Goal: Task Accomplishment & Management: Complete application form

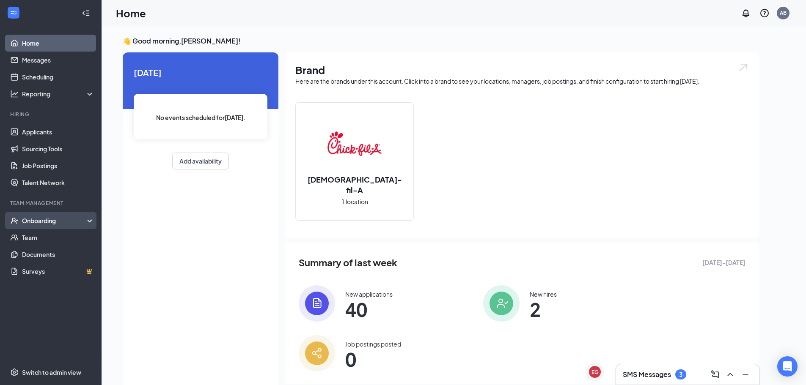
click at [27, 222] on div "Onboarding" at bounding box center [54, 221] width 65 height 8
click at [50, 239] on link "Overview" at bounding box center [58, 237] width 72 height 17
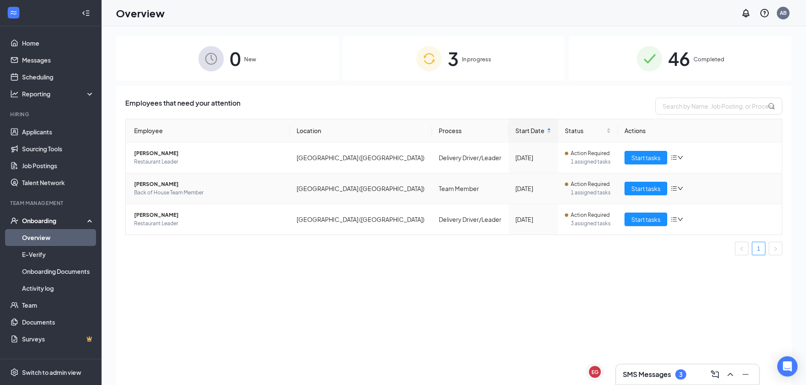
click at [591, 191] on span "1 assigned tasks" at bounding box center [591, 193] width 40 height 8
click at [650, 196] on td "Start tasks" at bounding box center [700, 188] width 164 height 31
click at [651, 193] on span "Start tasks" at bounding box center [645, 188] width 29 height 9
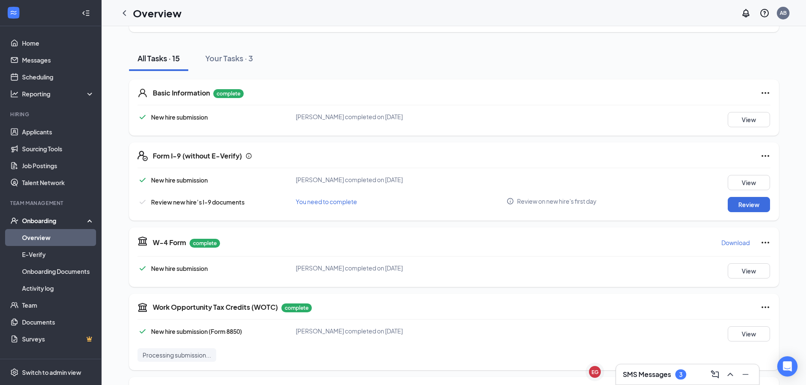
scroll to position [85, 0]
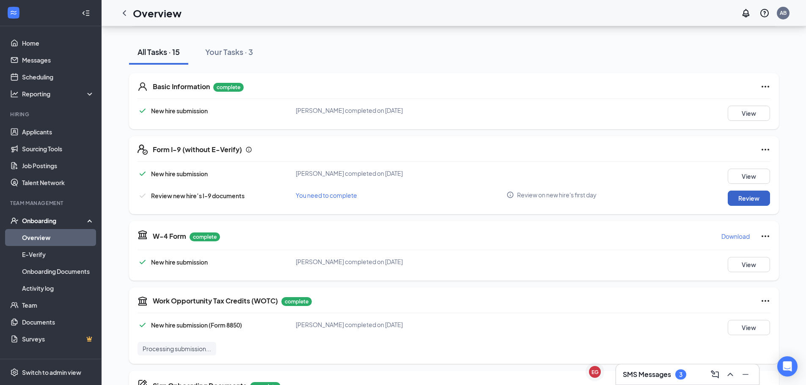
click at [757, 201] on button "Review" at bounding box center [749, 198] width 42 height 15
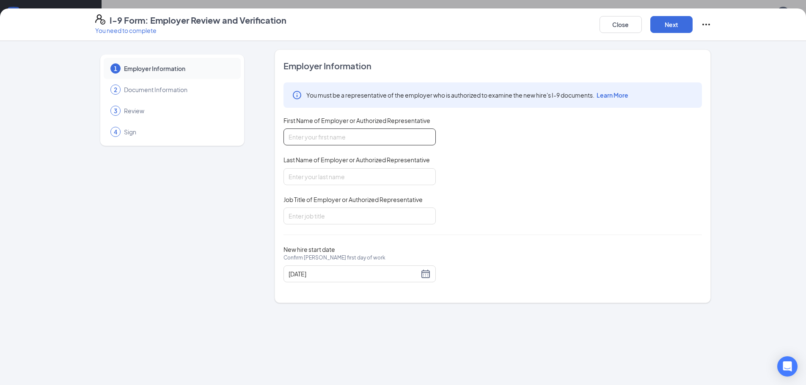
click at [341, 133] on input "First Name of Employer or Authorized Representative" at bounding box center [359, 137] width 152 height 17
type input "[PERSON_NAME]"
click at [362, 171] on input "Last Name of Employer or Authorized Representative" at bounding box center [359, 176] width 152 height 17
type input "[PERSON_NAME]"
click at [346, 215] on input "Job Title of Employer or Authorized Representative" at bounding box center [359, 216] width 152 height 17
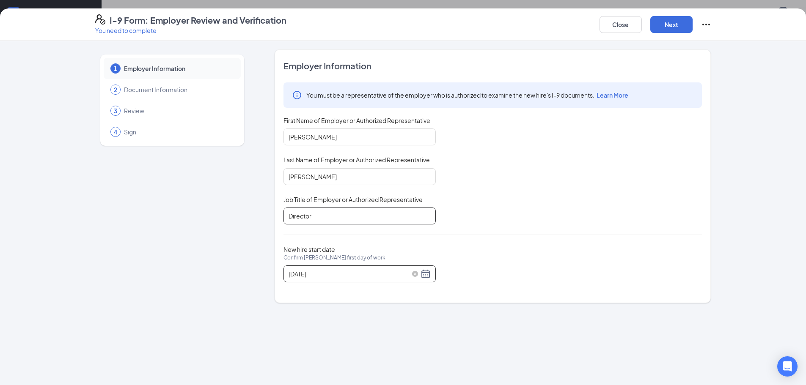
type input "Director"
click at [425, 272] on div "[DATE]" at bounding box center [360, 274] width 142 height 10
type input "[DATE]"
click at [341, 347] on div "15" at bounding box center [342, 349] width 10 height 10
click at [681, 33] on div "Close Next" at bounding box center [655, 24] width 112 height 20
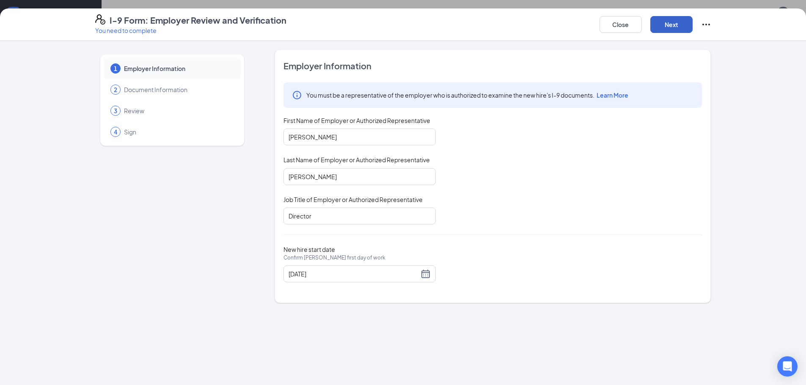
click at [678, 26] on button "Next" at bounding box center [671, 24] width 42 height 17
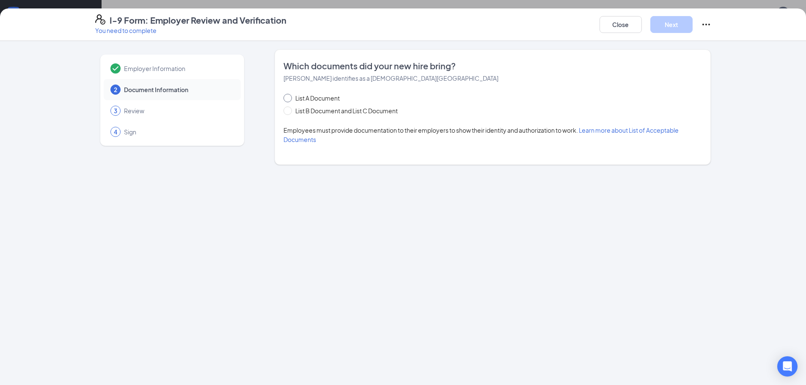
click at [287, 98] on input "List A Document" at bounding box center [286, 97] width 6 height 6
radio input "true"
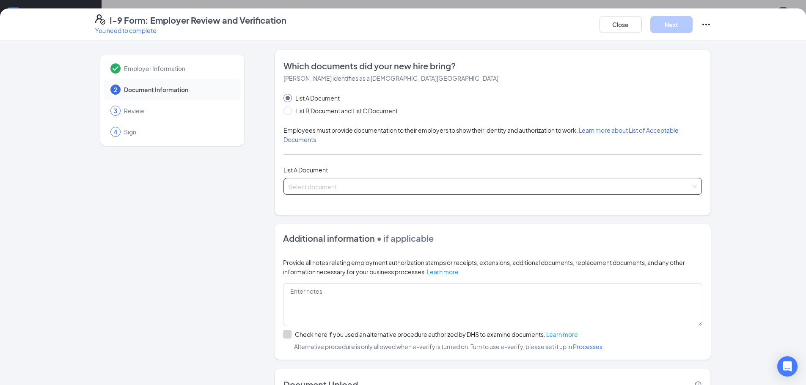
click at [324, 184] on input "search" at bounding box center [490, 185] width 402 height 13
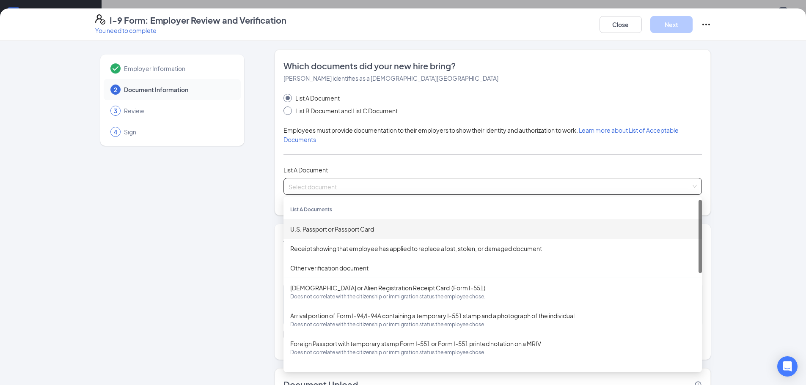
click at [286, 109] on input "List B Document and List C Document" at bounding box center [286, 110] width 6 height 6
radio input "true"
radio input "false"
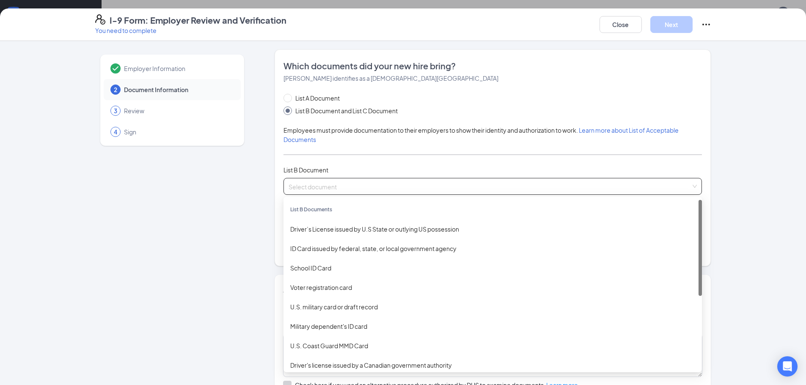
click at [360, 182] on input "search" at bounding box center [490, 185] width 402 height 13
click at [388, 228] on div "Driver’s License issued by U.S State or outlying US possession" at bounding box center [492, 229] width 405 height 9
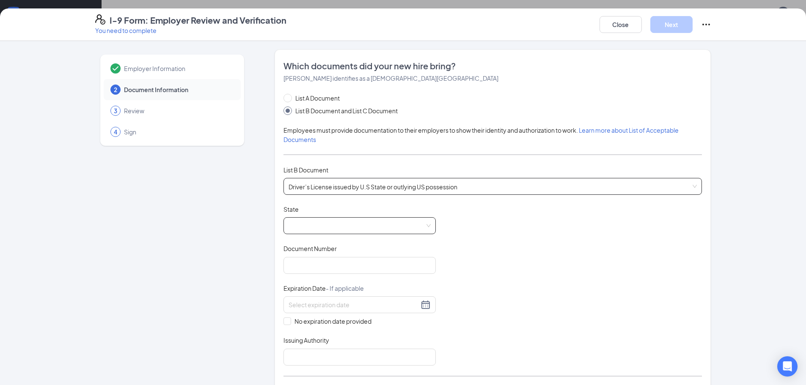
click at [429, 227] on div at bounding box center [359, 225] width 152 height 17
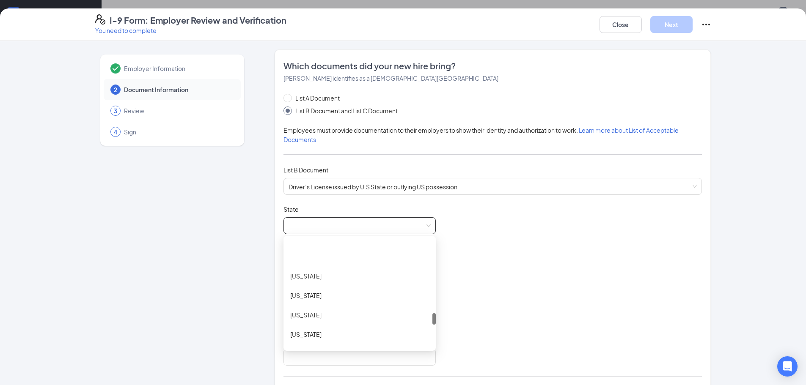
scroll to position [846, 0]
click at [346, 324] on div "[US_STATE]" at bounding box center [359, 317] width 152 height 19
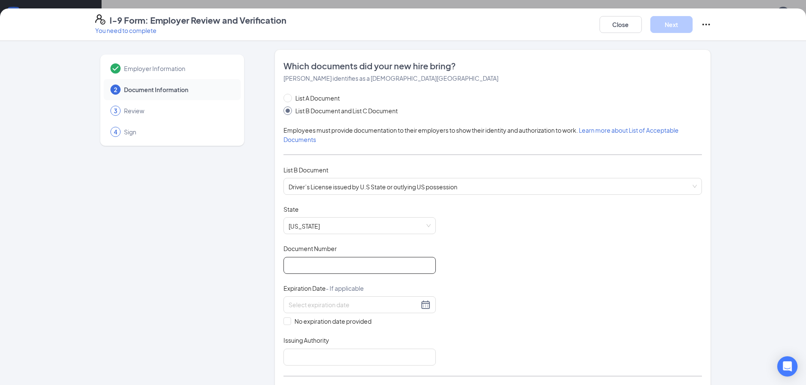
click at [295, 273] on input "Document Number" at bounding box center [359, 265] width 152 height 17
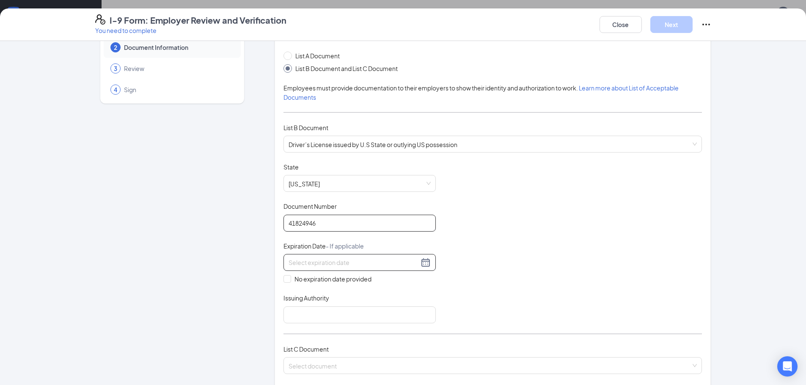
type input "41824946"
click at [324, 258] on div at bounding box center [360, 263] width 142 height 10
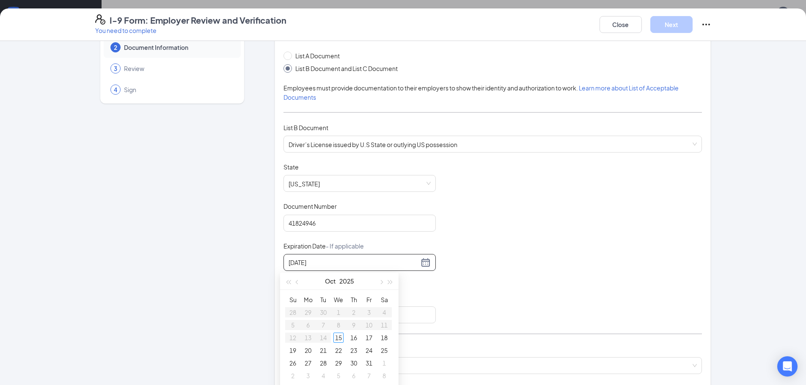
type input "[DATE]"
click at [493, 249] on div "Document Title Driver’s License issued by U.S State or outlying US possession S…" at bounding box center [492, 243] width 418 height 161
click at [424, 260] on div at bounding box center [360, 263] width 142 height 10
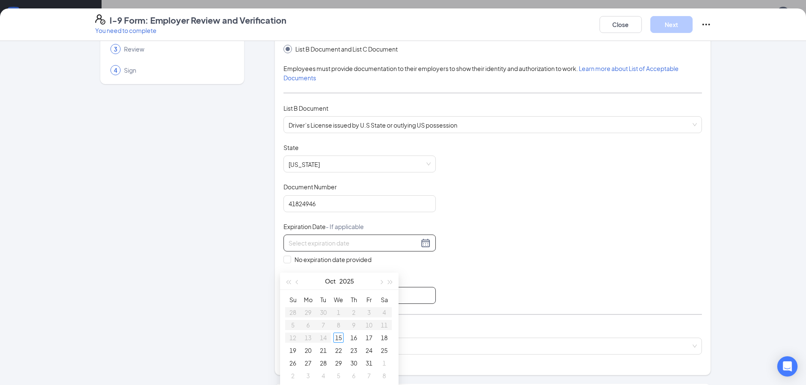
scroll to position [85, 0]
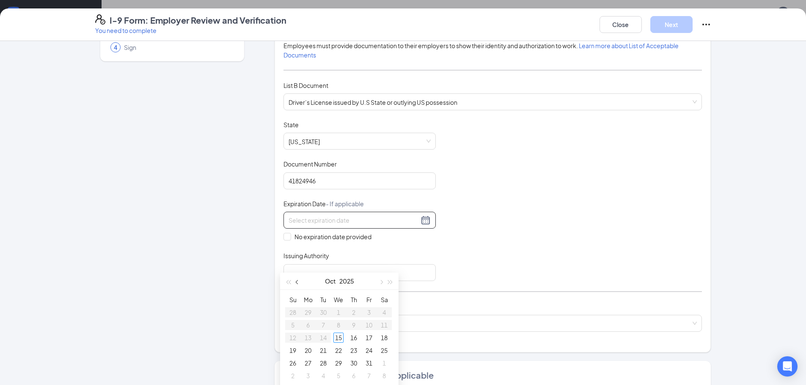
click at [295, 282] on button "button" at bounding box center [297, 281] width 9 height 17
click at [296, 282] on span "button" at bounding box center [298, 282] width 4 height 4
click at [385, 283] on button "button" at bounding box center [380, 281] width 9 height 17
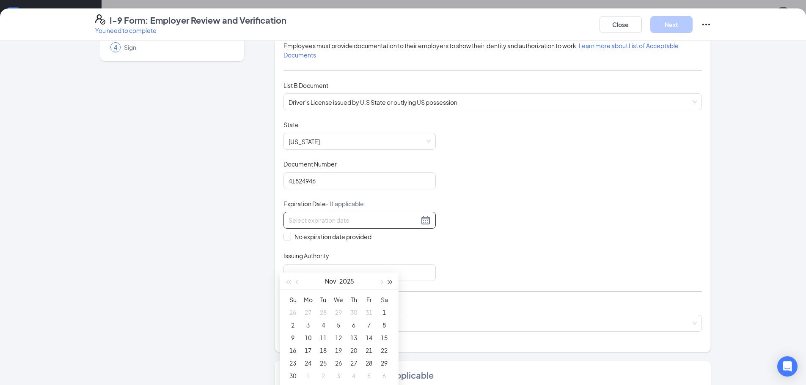
click at [390, 281] on span "button" at bounding box center [390, 282] width 4 height 4
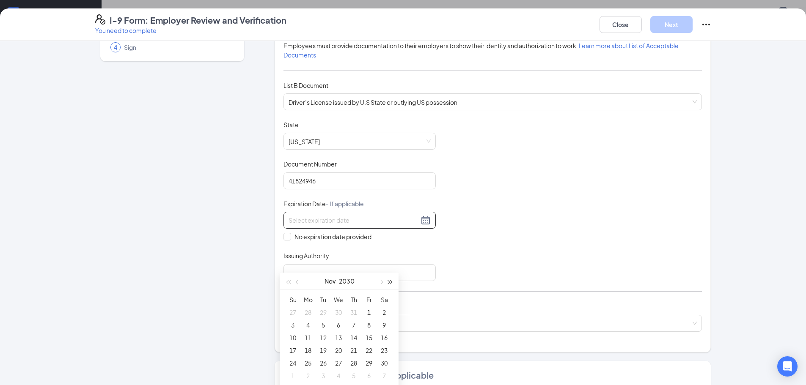
click at [390, 281] on span "button" at bounding box center [390, 282] width 4 height 4
click at [297, 281] on span "button" at bounding box center [298, 282] width 4 height 4
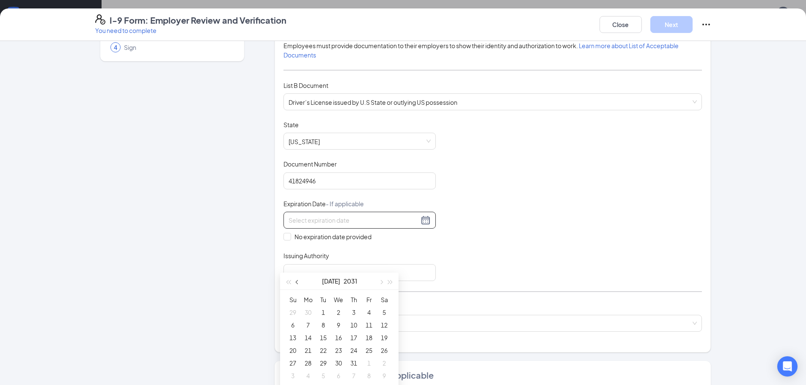
click at [297, 281] on span "button" at bounding box center [298, 282] width 4 height 4
click at [382, 282] on span "button" at bounding box center [381, 282] width 4 height 4
type input "[DATE]"
click at [353, 350] on div "24" at bounding box center [354, 351] width 10 height 10
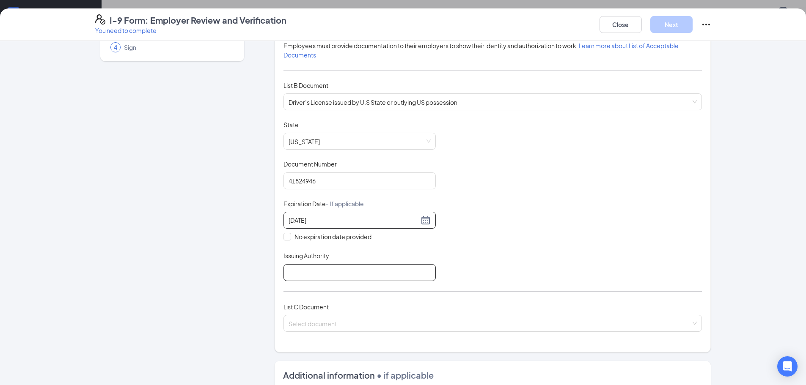
click at [308, 266] on input "Issuing Authority" at bounding box center [359, 272] width 152 height 17
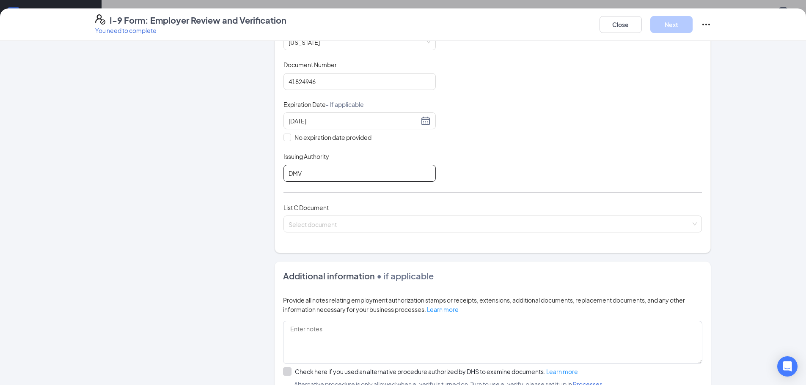
scroll to position [212, 0]
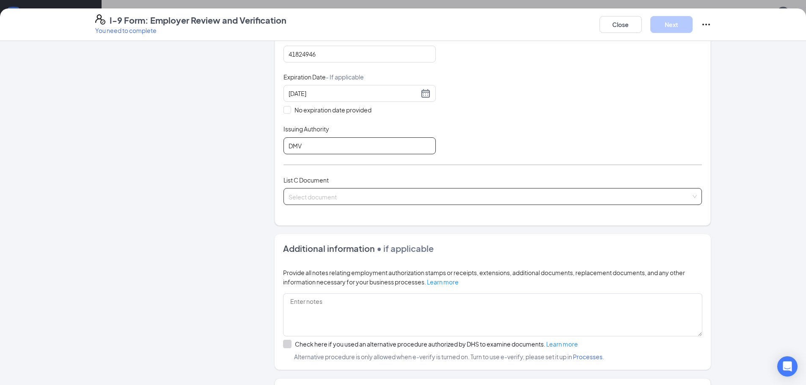
type input "DMV"
click at [332, 196] on input "search" at bounding box center [490, 195] width 402 height 13
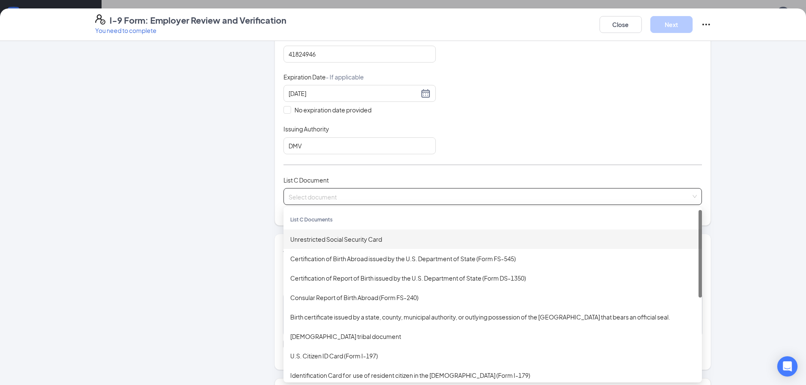
click at [343, 242] on div "Unrestricted Social Security Card" at bounding box center [492, 239] width 405 height 9
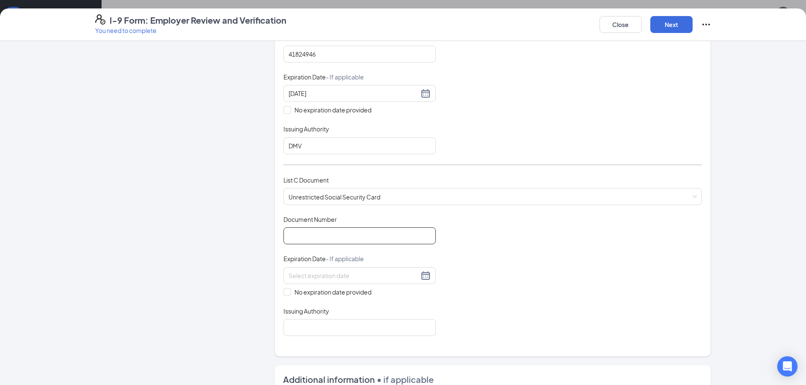
click at [313, 238] on input "Document Number" at bounding box center [359, 236] width 152 height 17
type input "832660821"
click at [285, 294] on input "No expiration date provided" at bounding box center [286, 292] width 6 height 6
checkbox input "true"
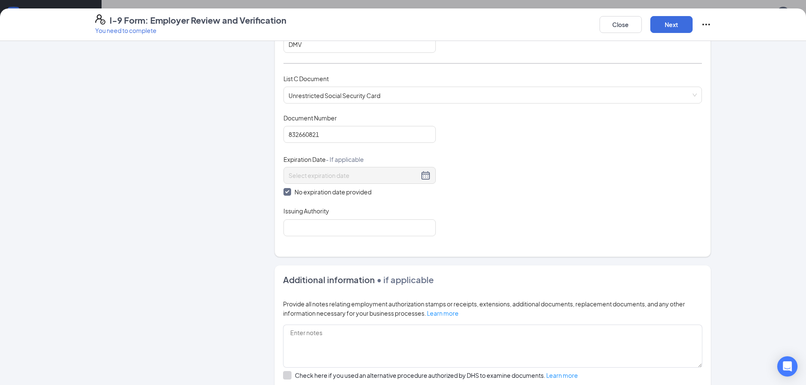
scroll to position [338, 0]
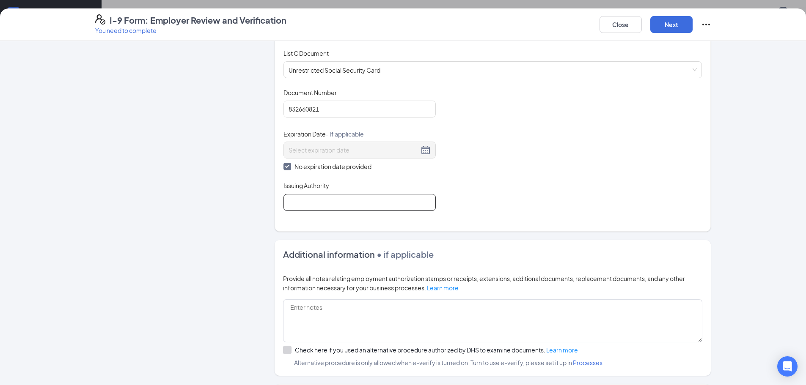
click at [307, 198] on input "Issuing Authority" at bounding box center [359, 202] width 152 height 17
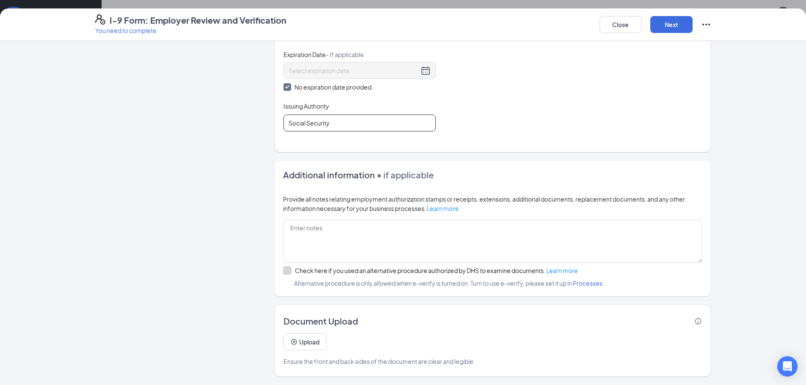
scroll to position [254, 0]
type input "Social Security"
click at [302, 345] on button "Upload" at bounding box center [304, 342] width 43 height 17
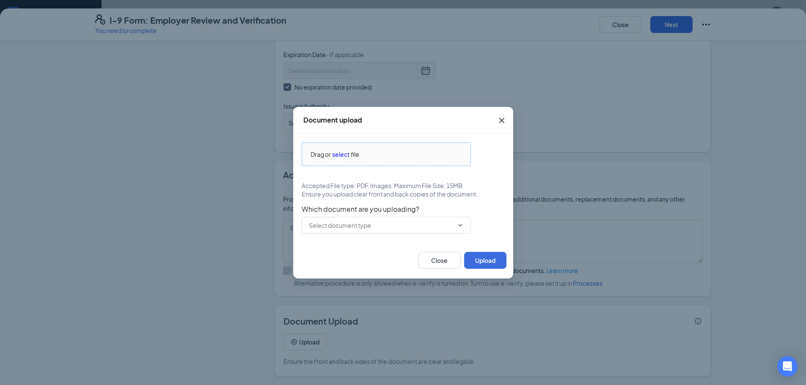
click at [341, 154] on span "select" at bounding box center [340, 154] width 17 height 9
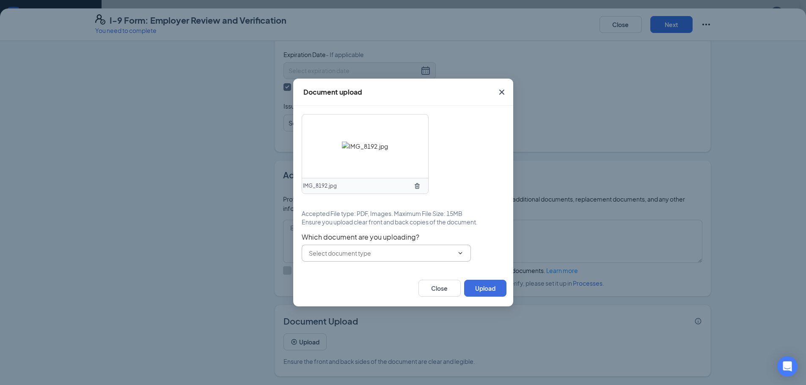
click at [448, 248] on span at bounding box center [386, 253] width 169 height 17
click at [445, 250] on input "text" at bounding box center [381, 253] width 145 height 9
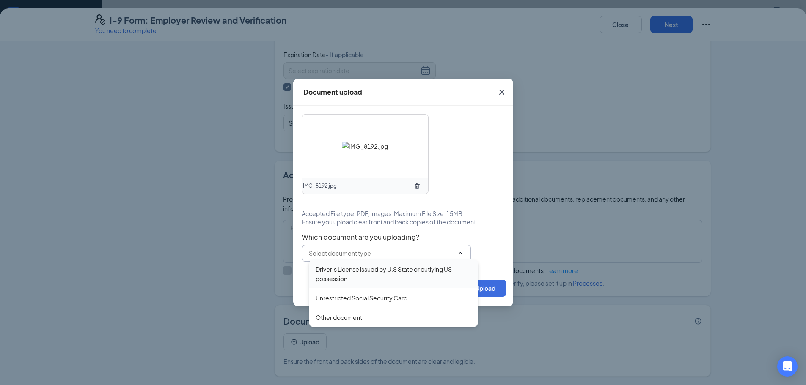
click at [414, 268] on div "Driver’s License issued by U.S State or outlying US possession" at bounding box center [394, 274] width 156 height 19
type input "Driver’s License issued by U.S State or outlying US possession"
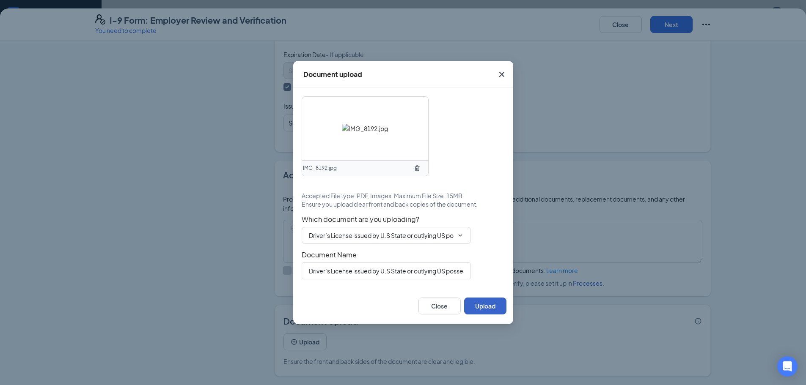
click at [486, 300] on button "Upload" at bounding box center [485, 306] width 42 height 17
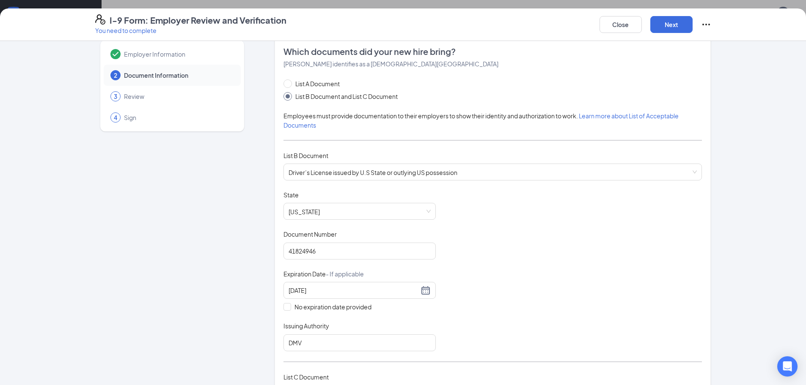
scroll to position [0, 0]
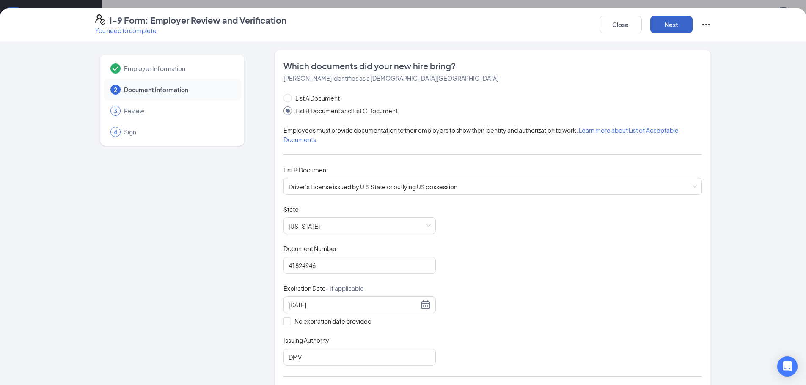
click at [656, 21] on button "Next" at bounding box center [671, 24] width 42 height 17
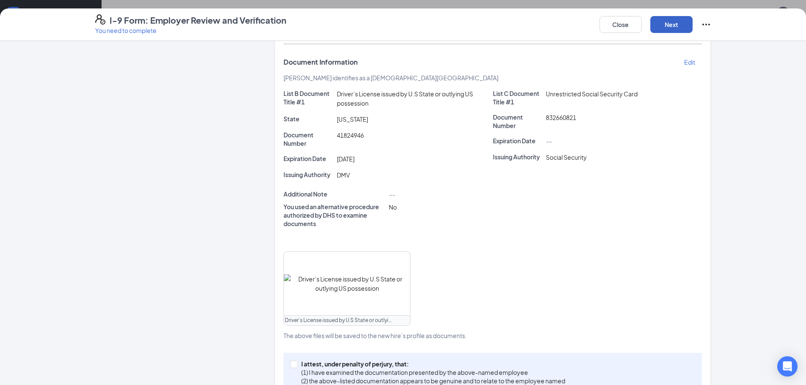
scroll to position [161, 0]
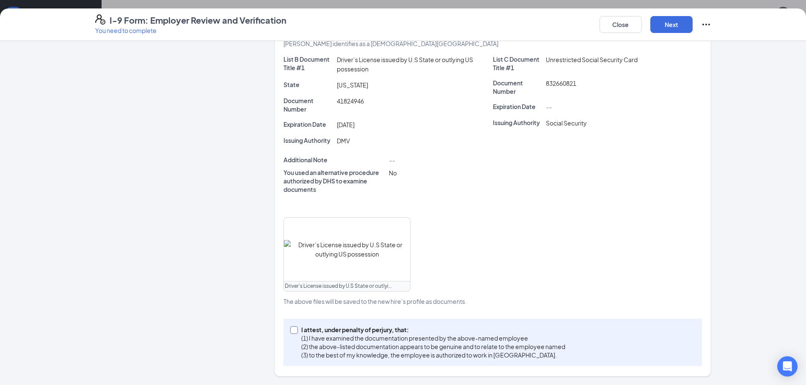
click at [290, 327] on input "I attest, under penalty of [PERSON_NAME], that: (1) I have examined the documen…" at bounding box center [293, 330] width 6 height 6
checkbox input "true"
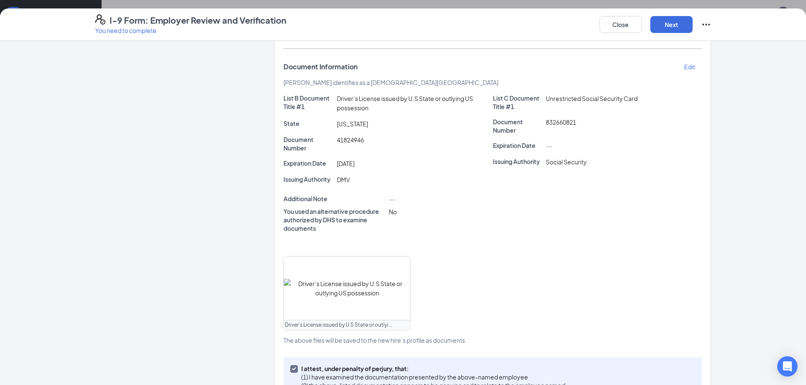
scroll to position [0, 0]
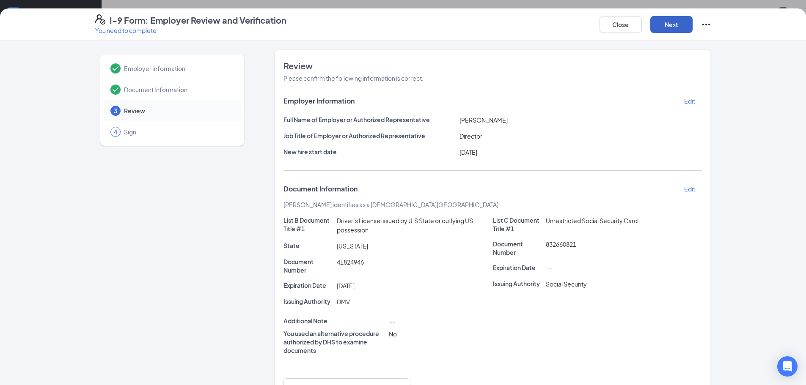
click at [684, 21] on button "Next" at bounding box center [671, 24] width 42 height 17
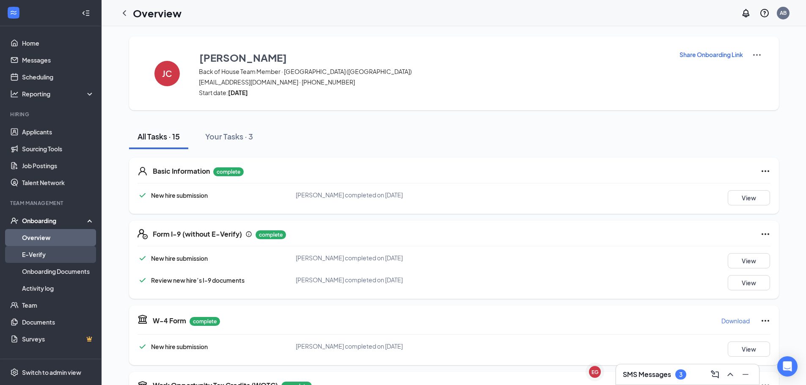
click at [25, 256] on link "E-Verify" at bounding box center [58, 254] width 72 height 17
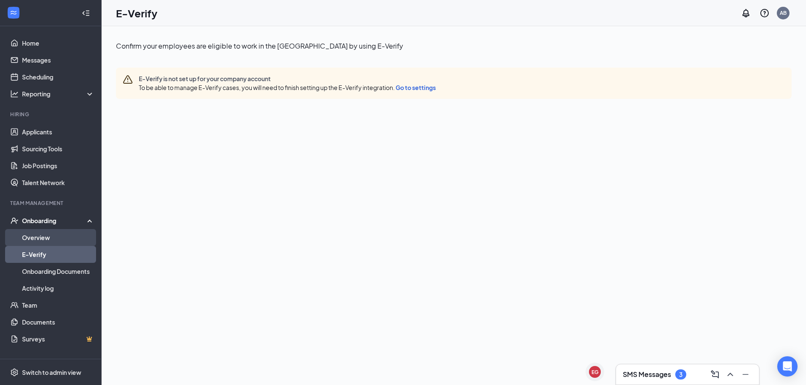
click at [45, 236] on link "Overview" at bounding box center [58, 237] width 72 height 17
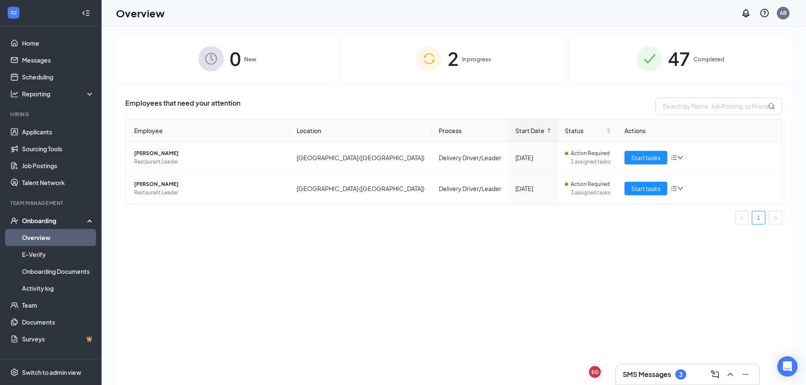
click at [466, 53] on div "2 In progress" at bounding box center [454, 58] width 223 height 44
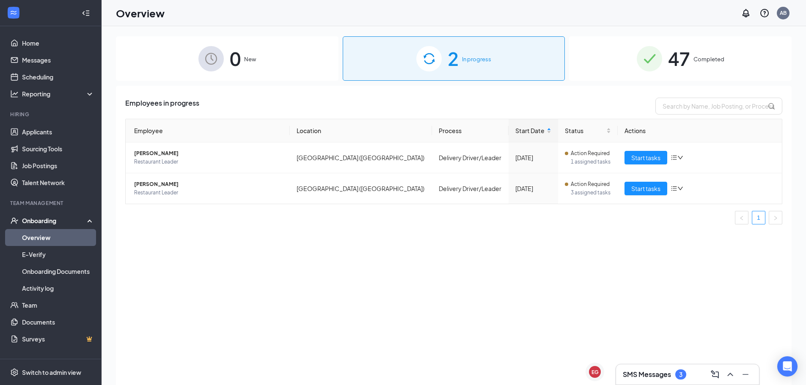
click at [695, 55] on span "Completed" at bounding box center [708, 59] width 31 height 8
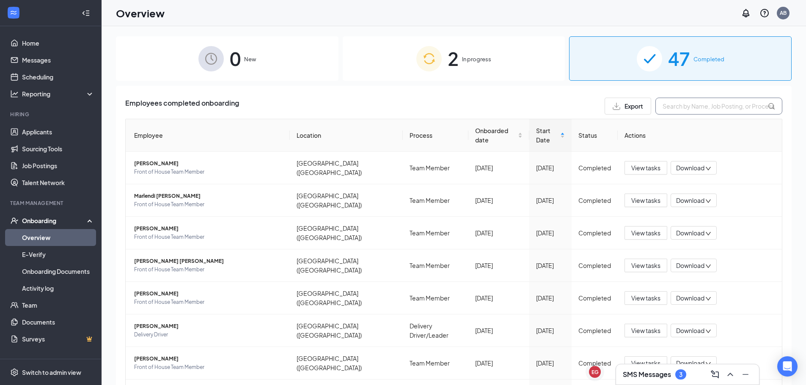
click at [707, 106] on input "text" at bounding box center [718, 106] width 127 height 17
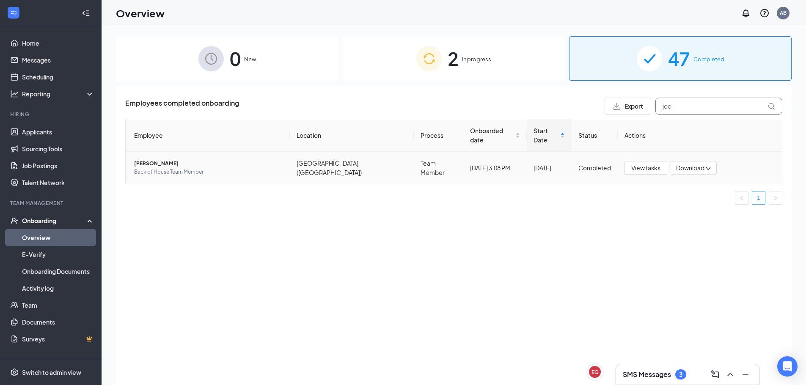
type input "joc"
click at [414, 158] on td "Team Member" at bounding box center [438, 168] width 49 height 32
click at [626, 161] on button "View tasks" at bounding box center [645, 168] width 43 height 14
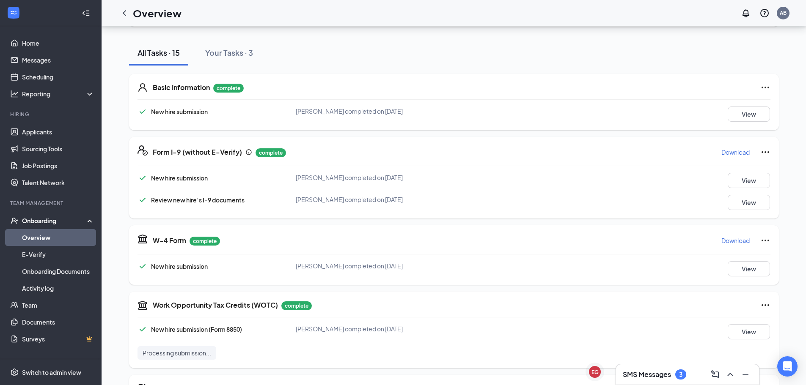
scroll to position [85, 0]
click at [738, 114] on button "View" at bounding box center [749, 113] width 42 height 15
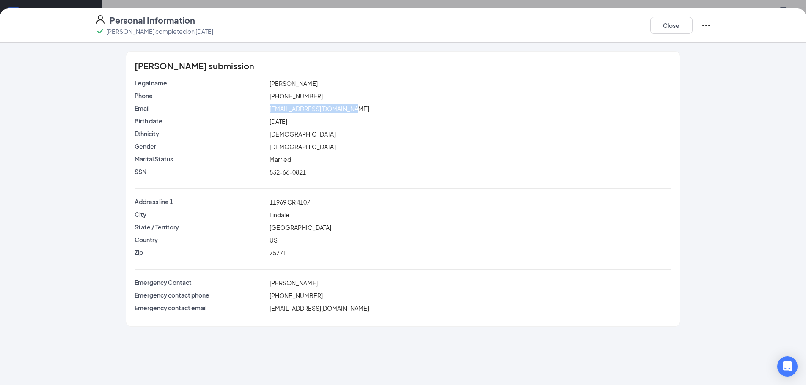
drag, startPoint x: 360, startPoint y: 108, endPoint x: 267, endPoint y: 111, distance: 93.9
click at [267, 111] on div "Email [EMAIL_ADDRESS][DOMAIN_NAME]" at bounding box center [403, 108] width 540 height 9
copy div "[EMAIL_ADDRESS][DOMAIN_NAME]"
